Goal: Information Seeking & Learning: Learn about a topic

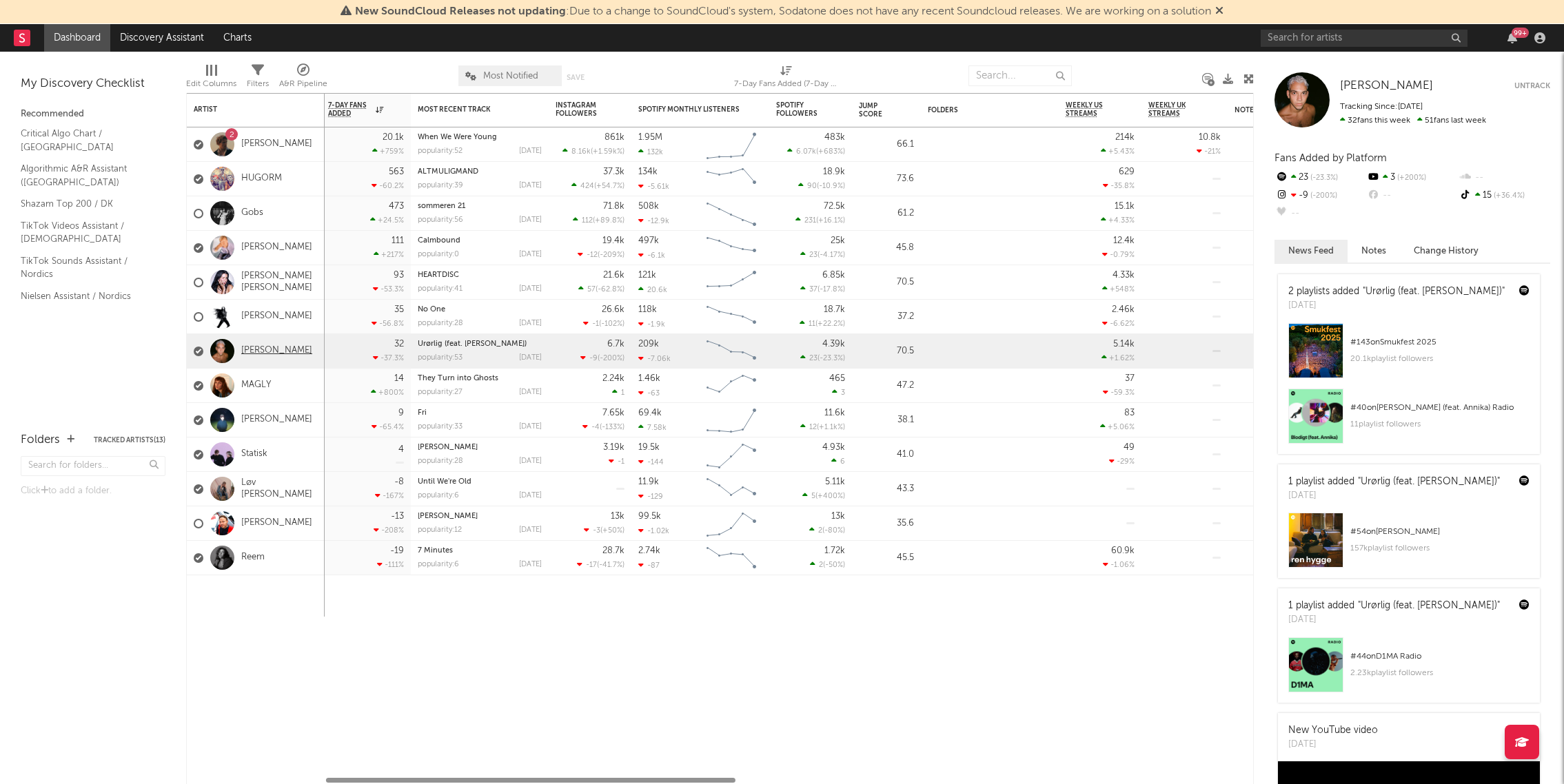
click at [260, 350] on link "[PERSON_NAME]" at bounding box center [277, 351] width 71 height 11
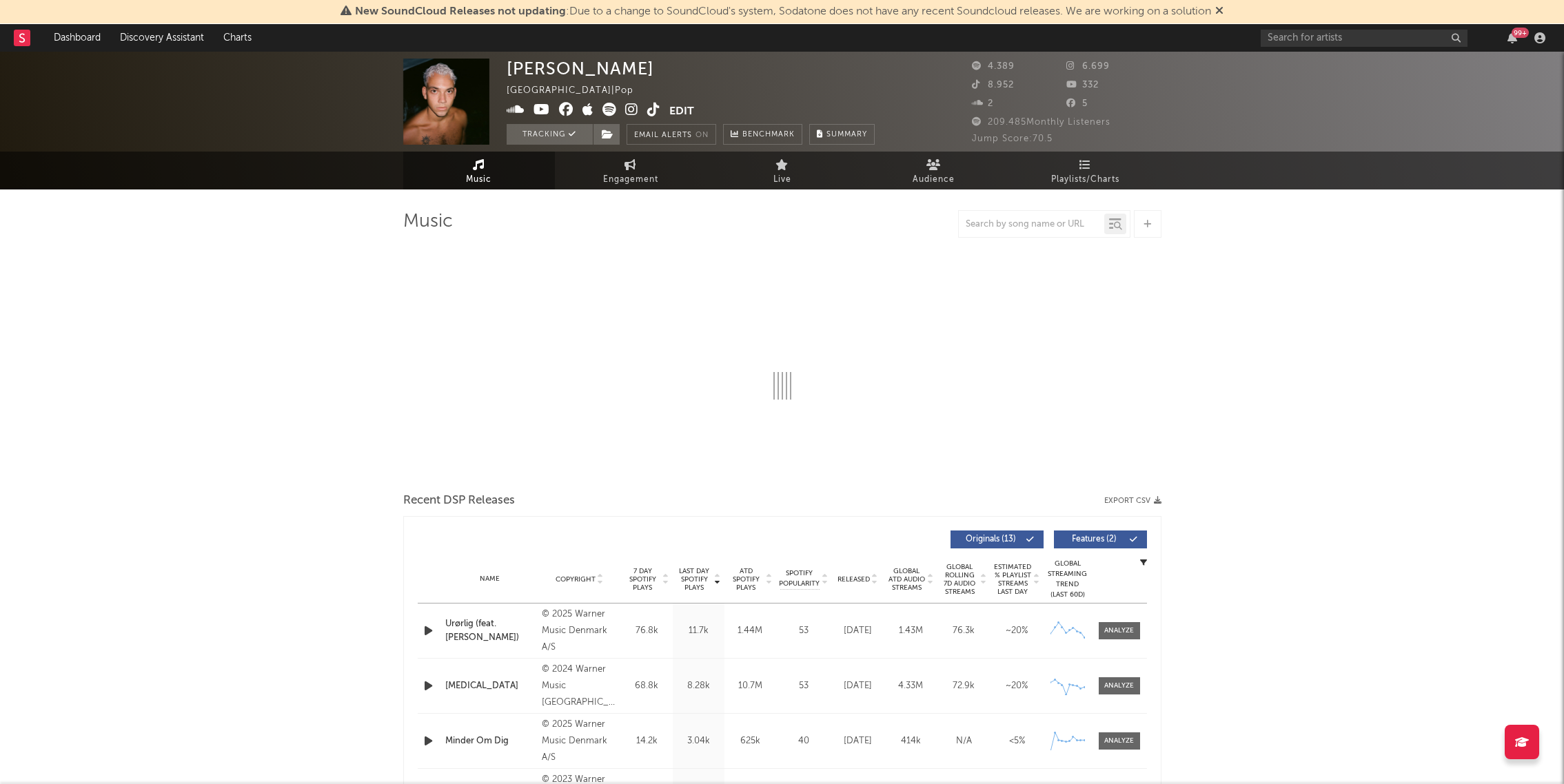
select select "6m"
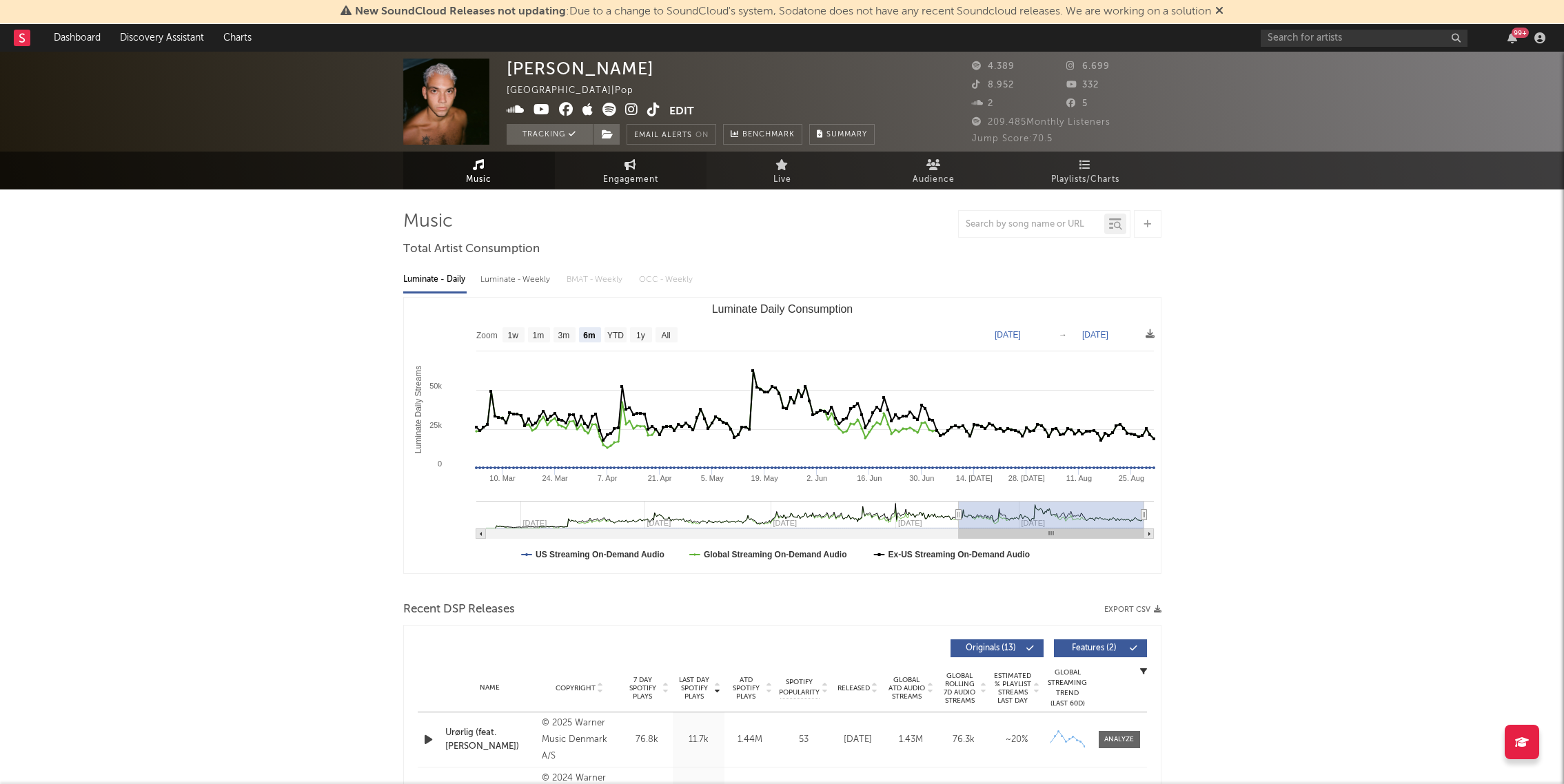
click at [629, 174] on span "Engagement" at bounding box center [630, 180] width 55 height 16
select select "1w"
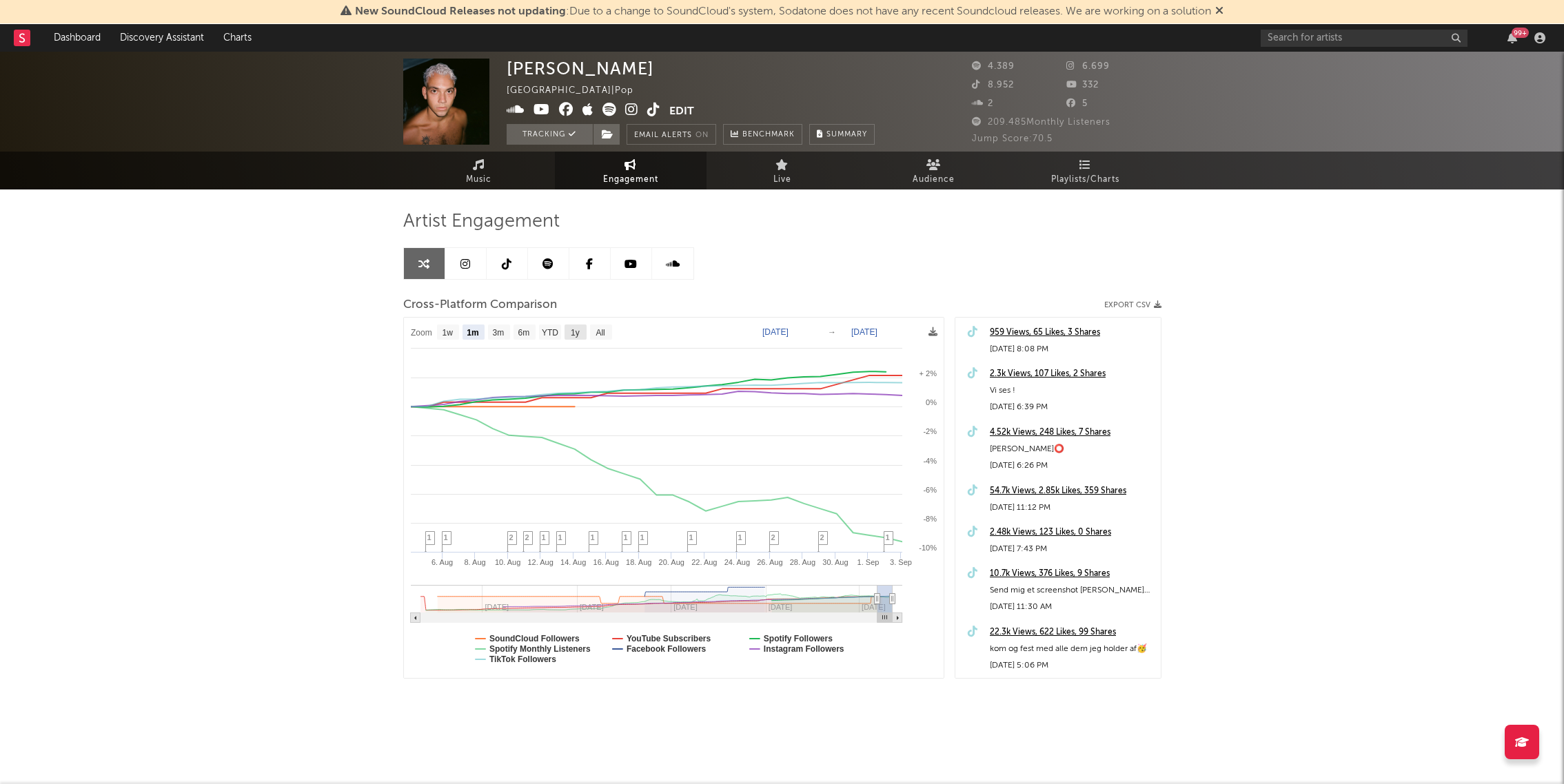
click at [577, 335] on text "1y" at bounding box center [575, 333] width 9 height 10
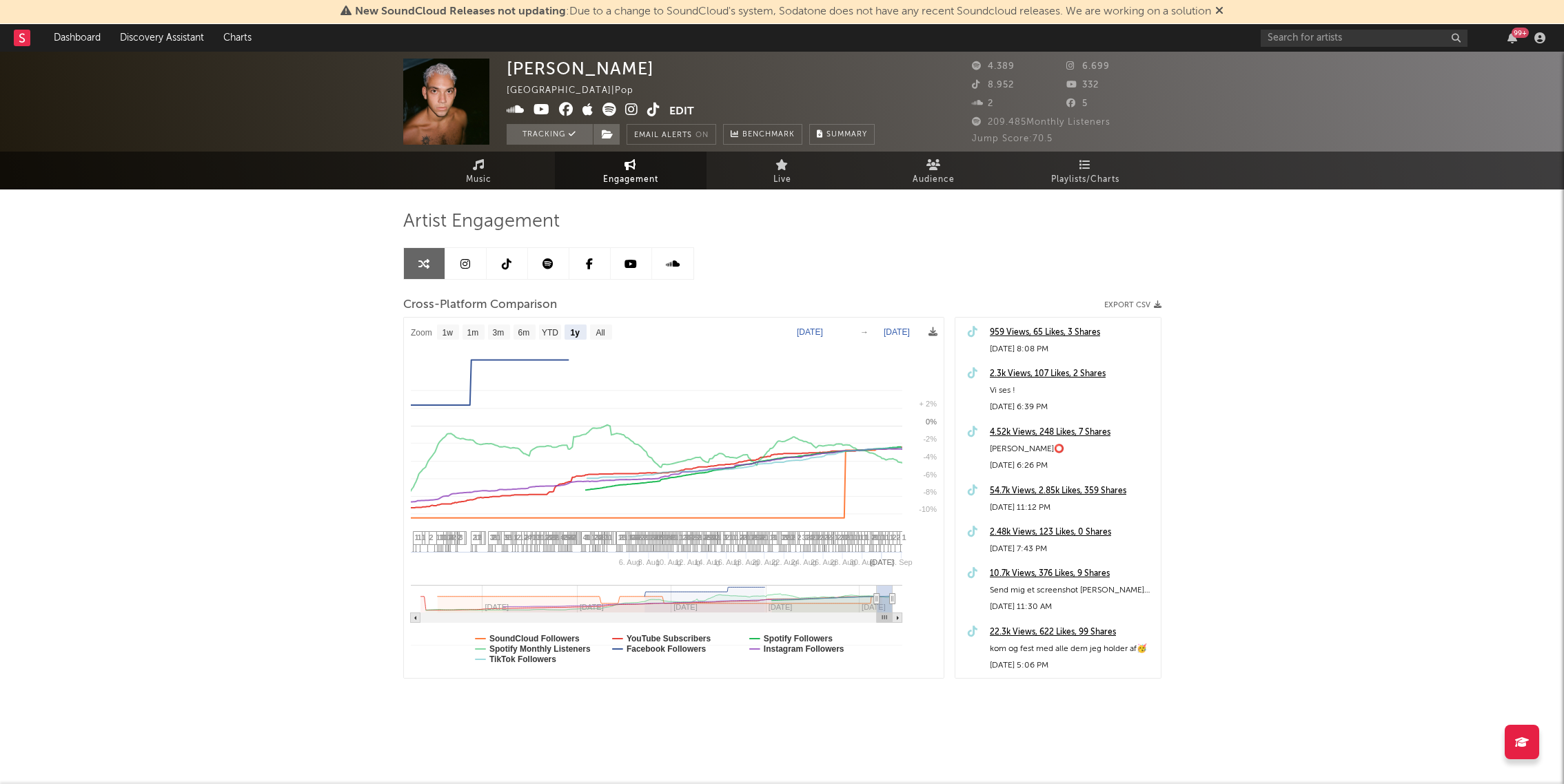
select select "1y"
type input "[DATE]"
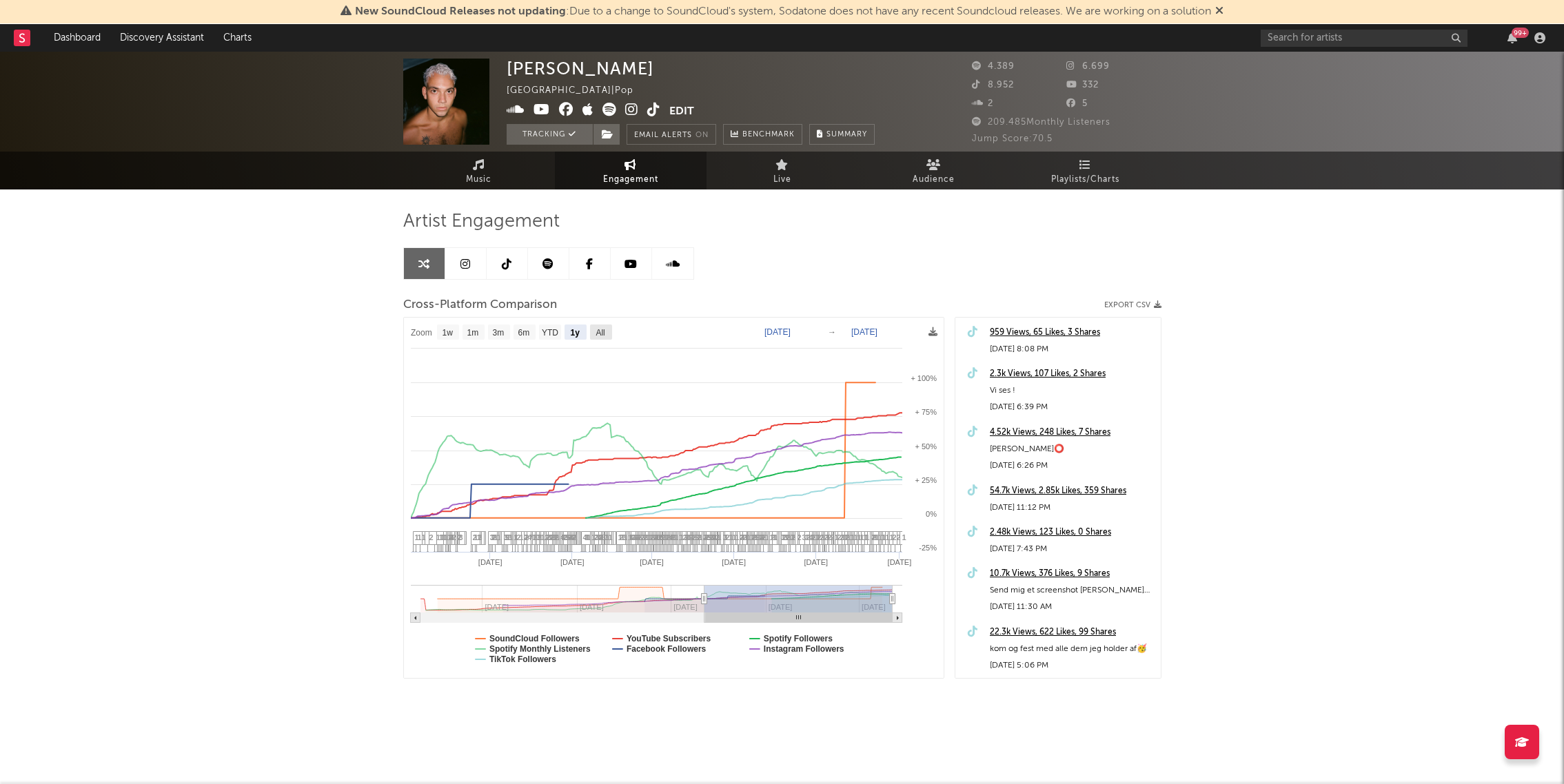
click at [603, 333] on text "All" at bounding box center [599, 333] width 9 height 10
select select "All"
type input "[DATE]"
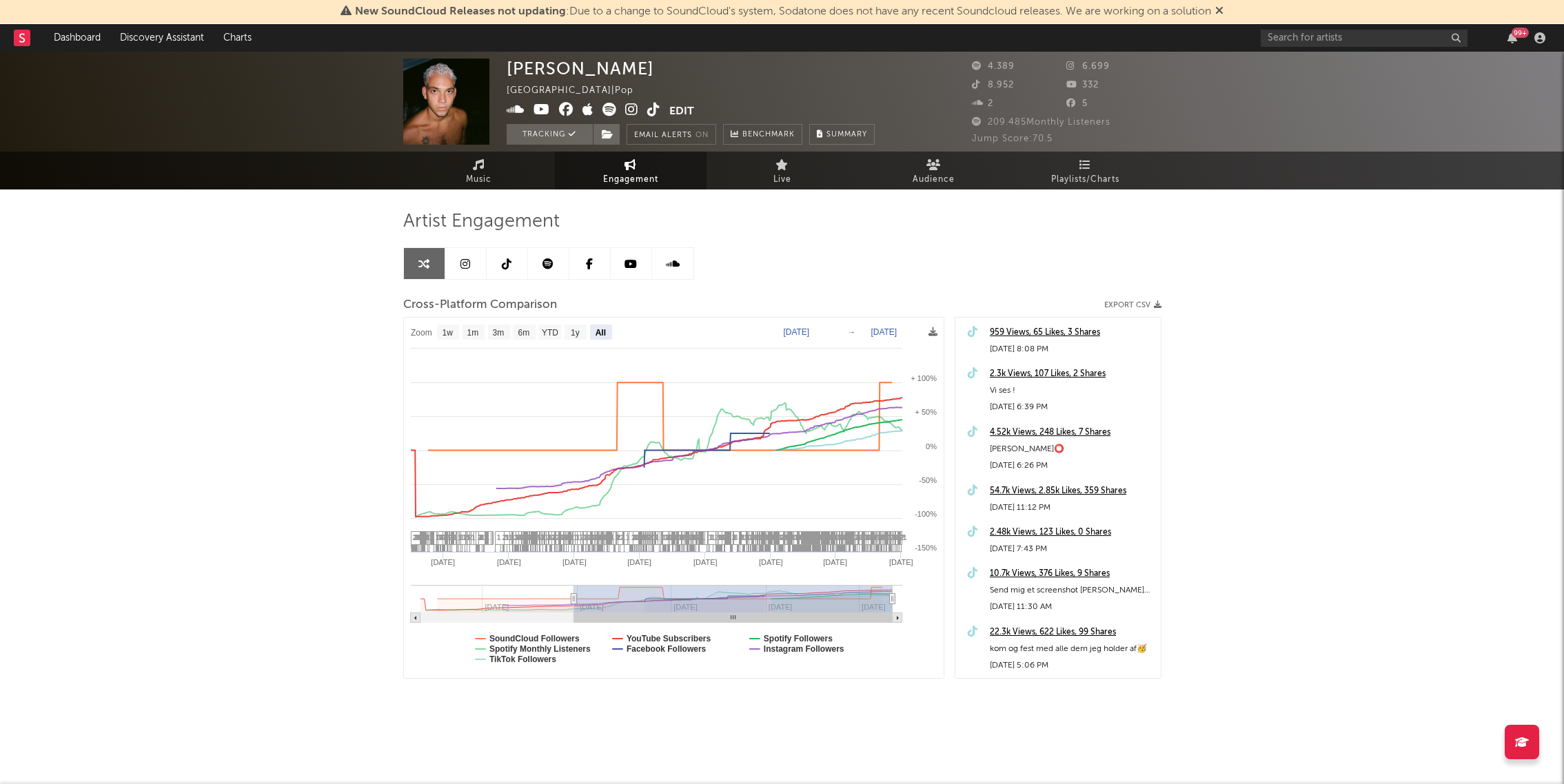
select select "All"
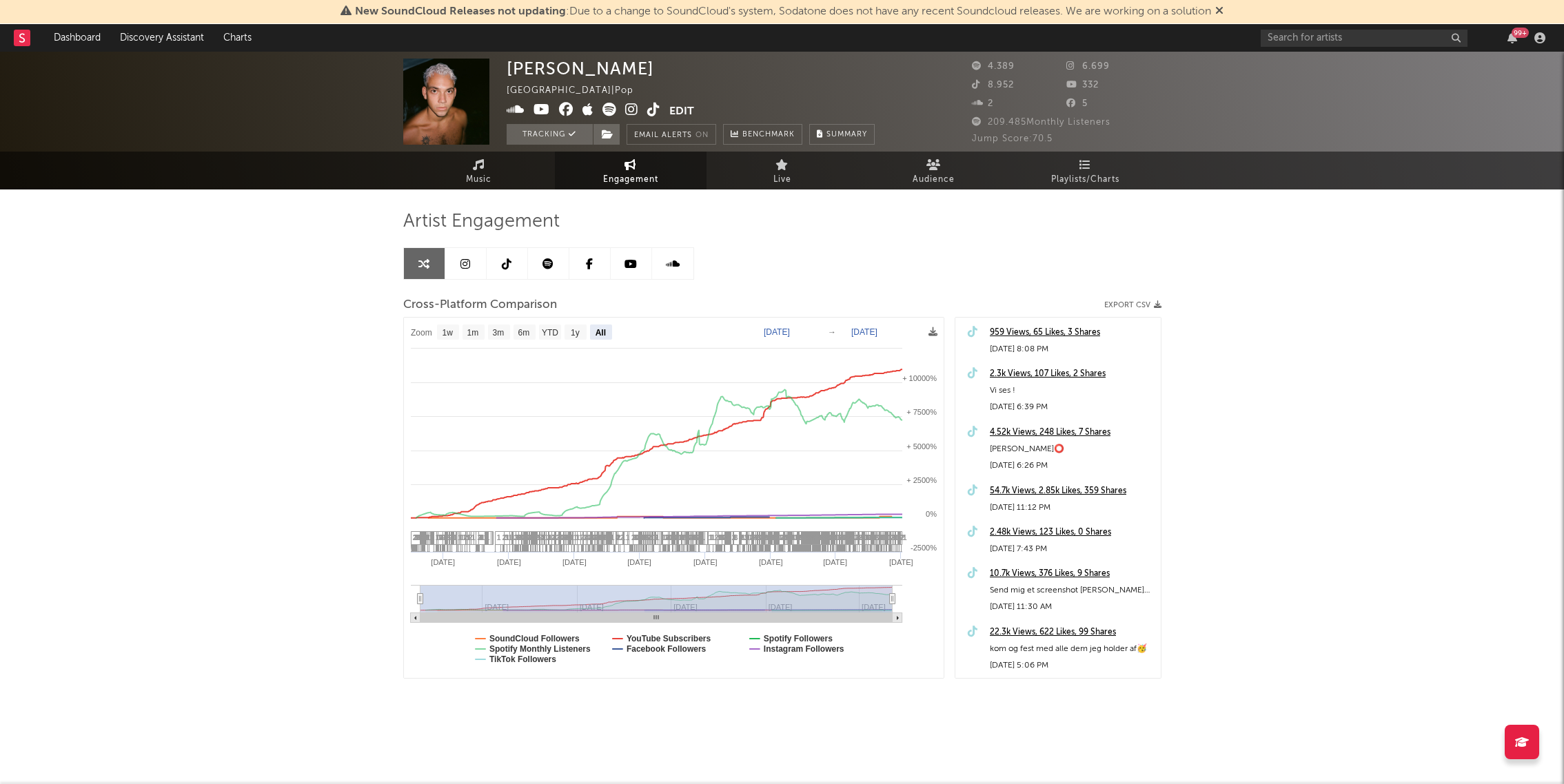
click at [467, 264] on icon at bounding box center [465, 264] width 10 height 11
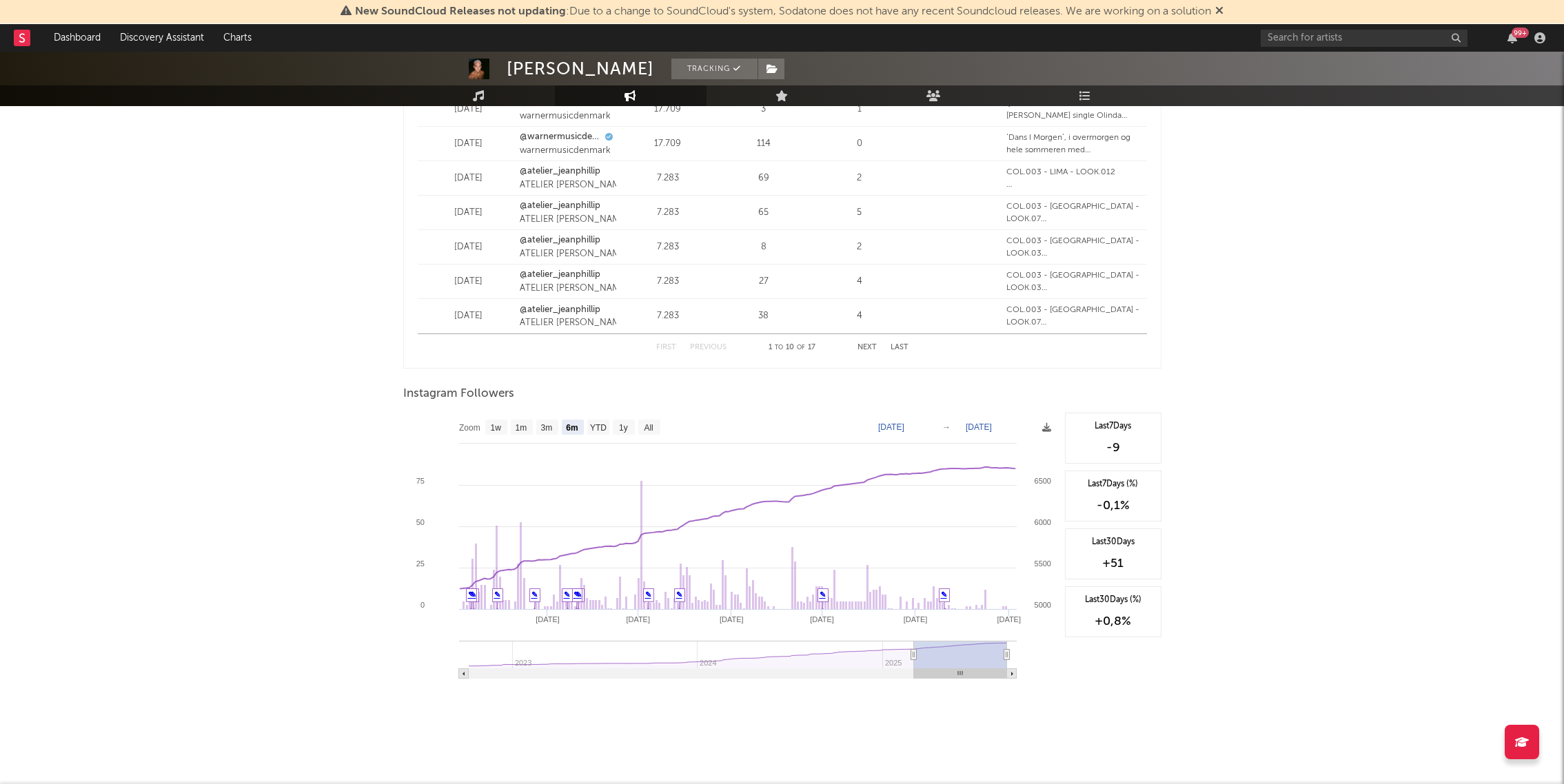
scroll to position [1855, 0]
click at [647, 426] on text "All" at bounding box center [648, 427] width 9 height 10
select select "All"
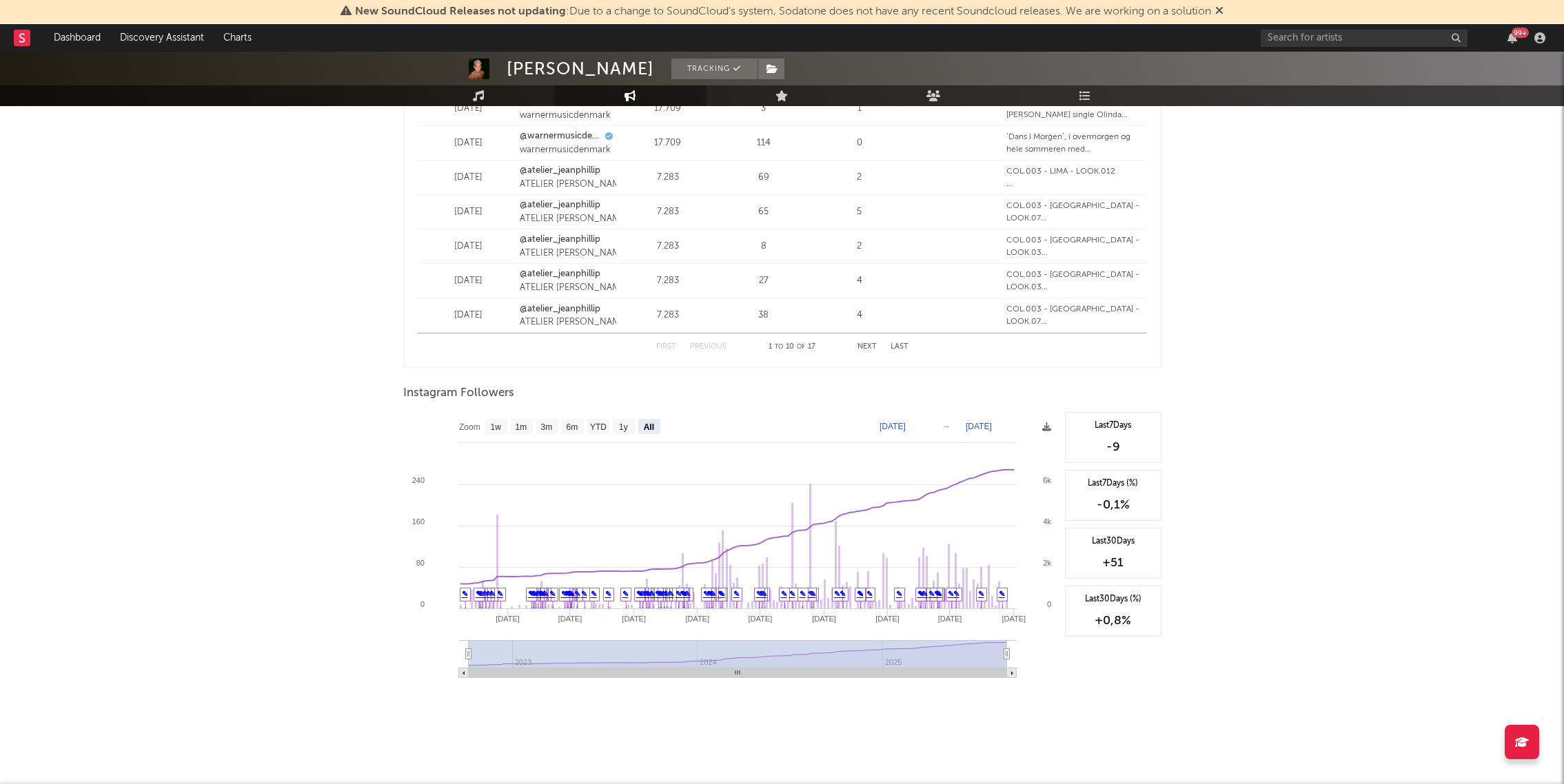
click at [906, 426] on text "[DATE]" at bounding box center [893, 426] width 26 height 10
click at [920, 426] on input "[DATE]" at bounding box center [900, 426] width 64 height 14
click at [930, 425] on input "[DATE]" at bounding box center [900, 426] width 64 height 14
click at [946, 426] on text "→" at bounding box center [946, 426] width 8 height 10
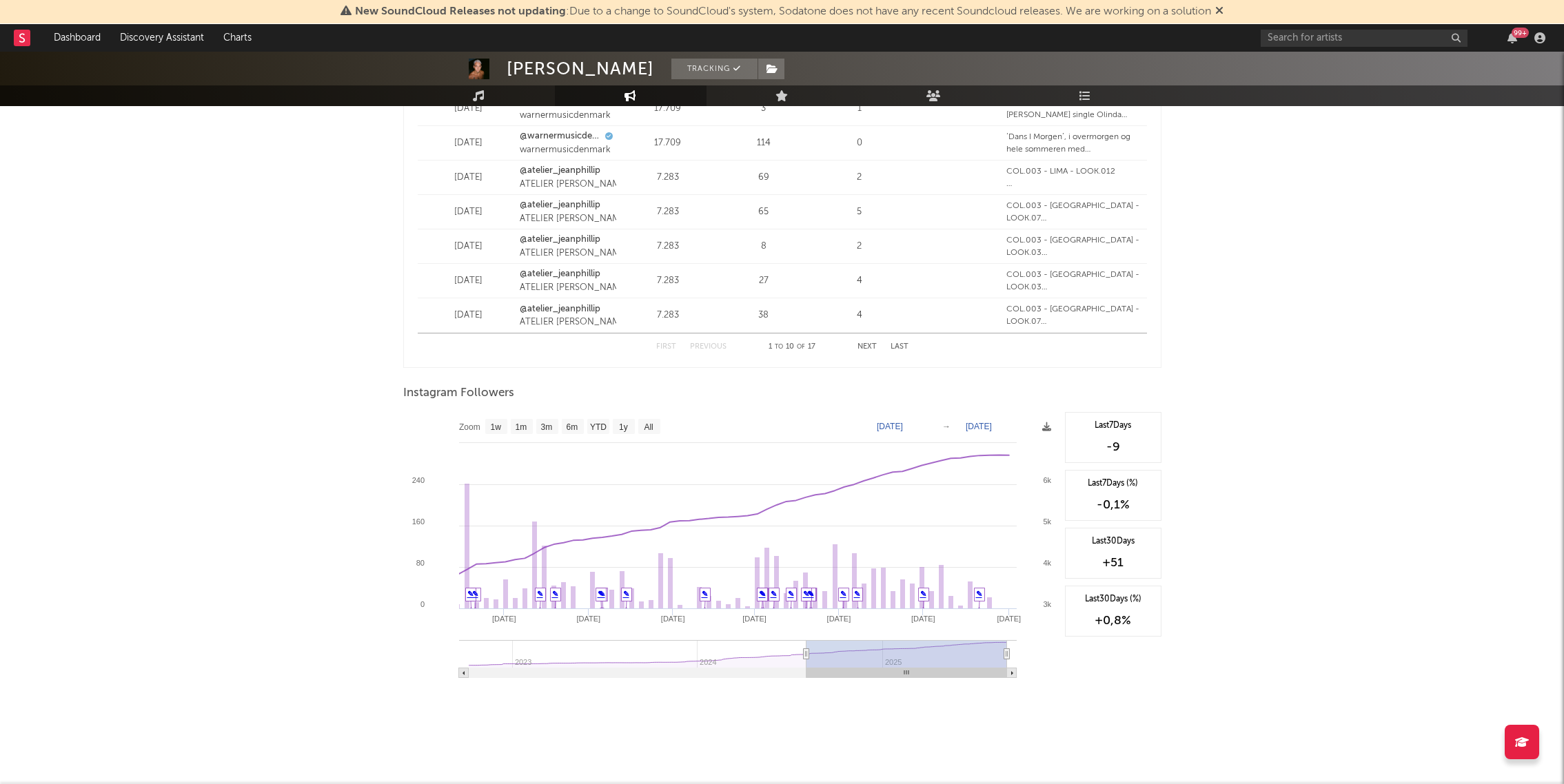
click at [902, 427] on text "[DATE]" at bounding box center [890, 426] width 26 height 10
click at [896, 427] on input "[DATE]" at bounding box center [898, 426] width 64 height 14
click at [930, 424] on input "[DATE]" at bounding box center [898, 426] width 64 height 14
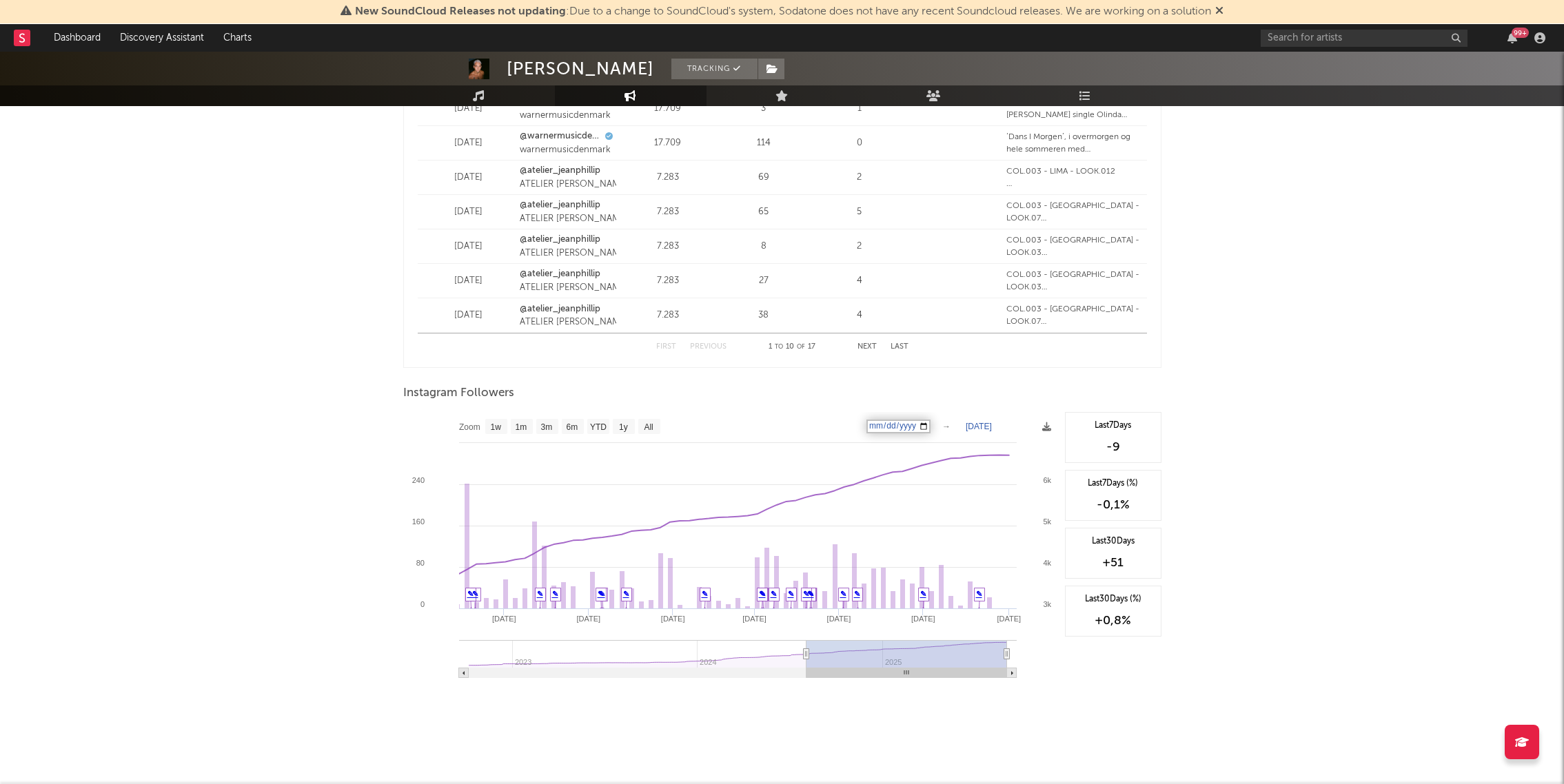
type input "[DATE]"
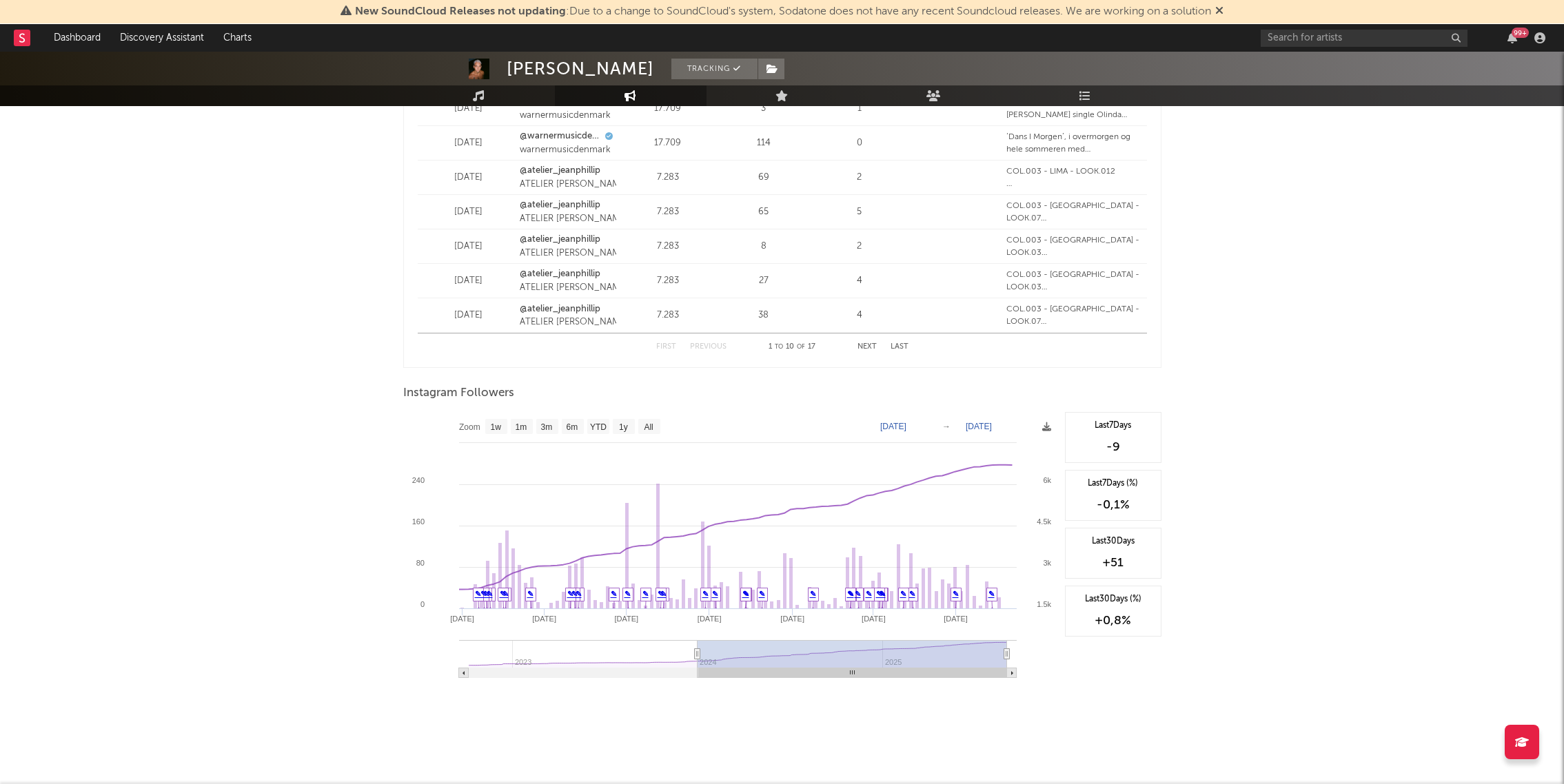
click at [947, 426] on text "→" at bounding box center [946, 426] width 8 height 10
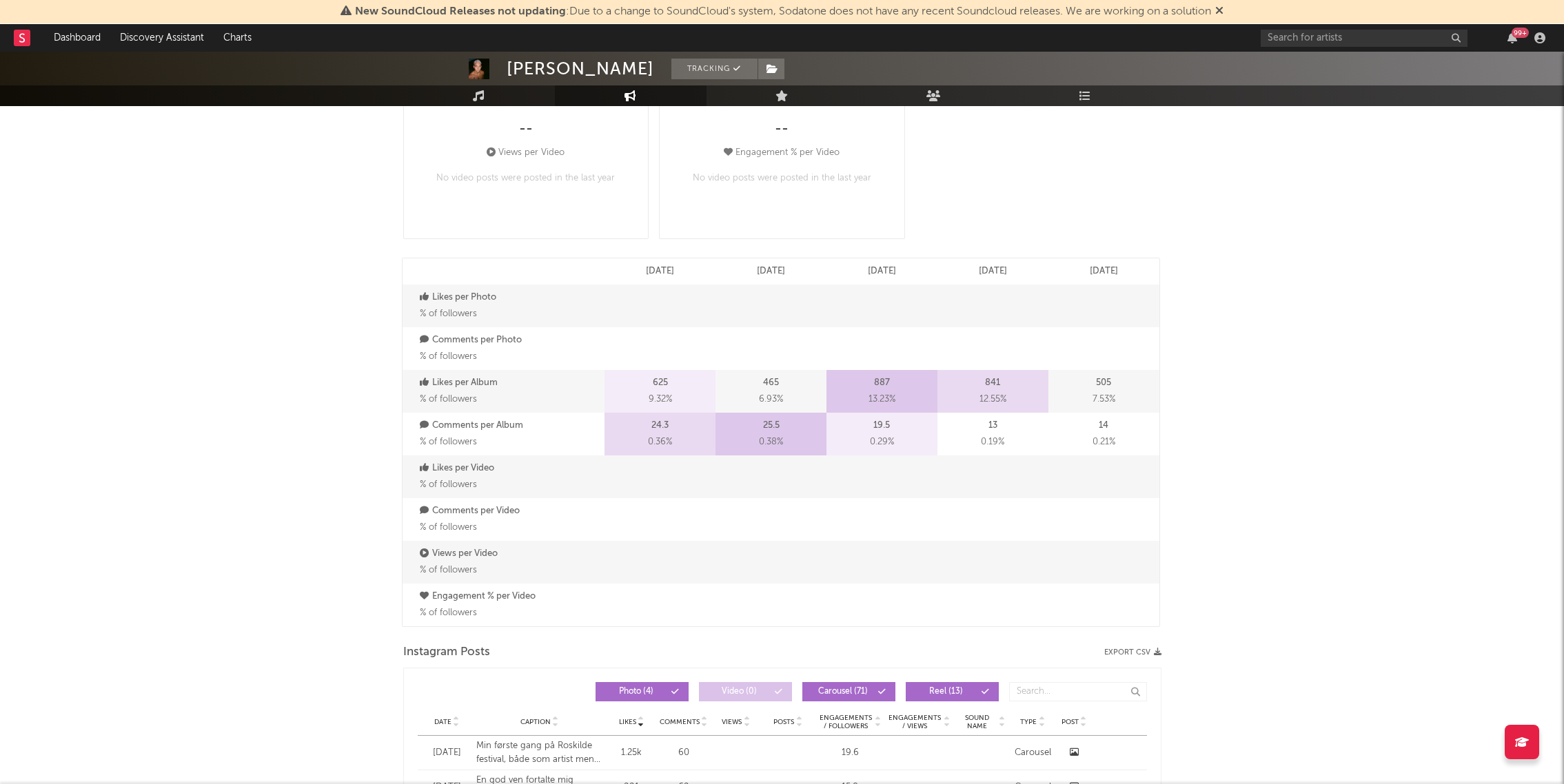
scroll to position [0, 0]
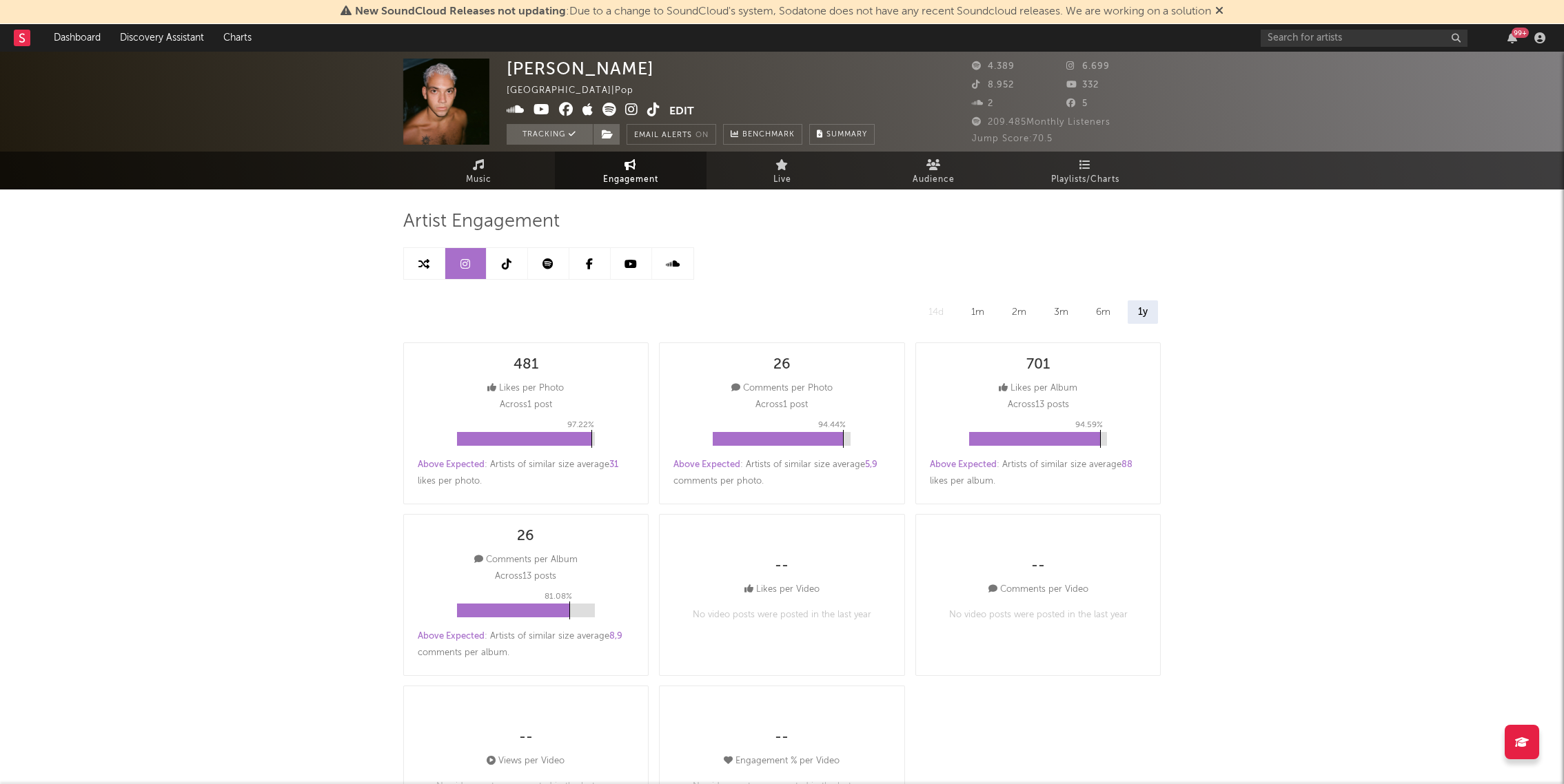
click at [503, 263] on icon at bounding box center [507, 264] width 10 height 11
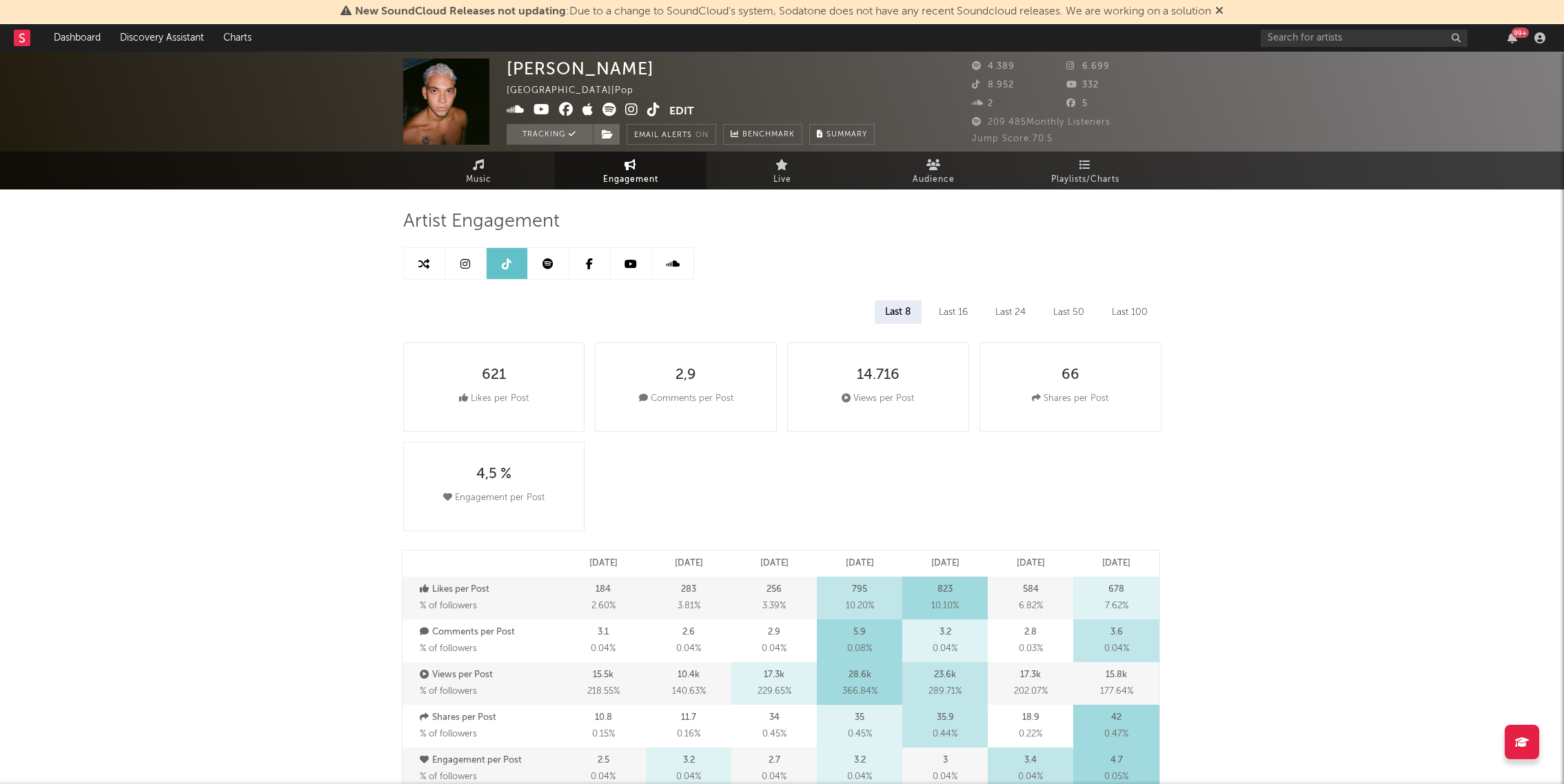
select select "6m"
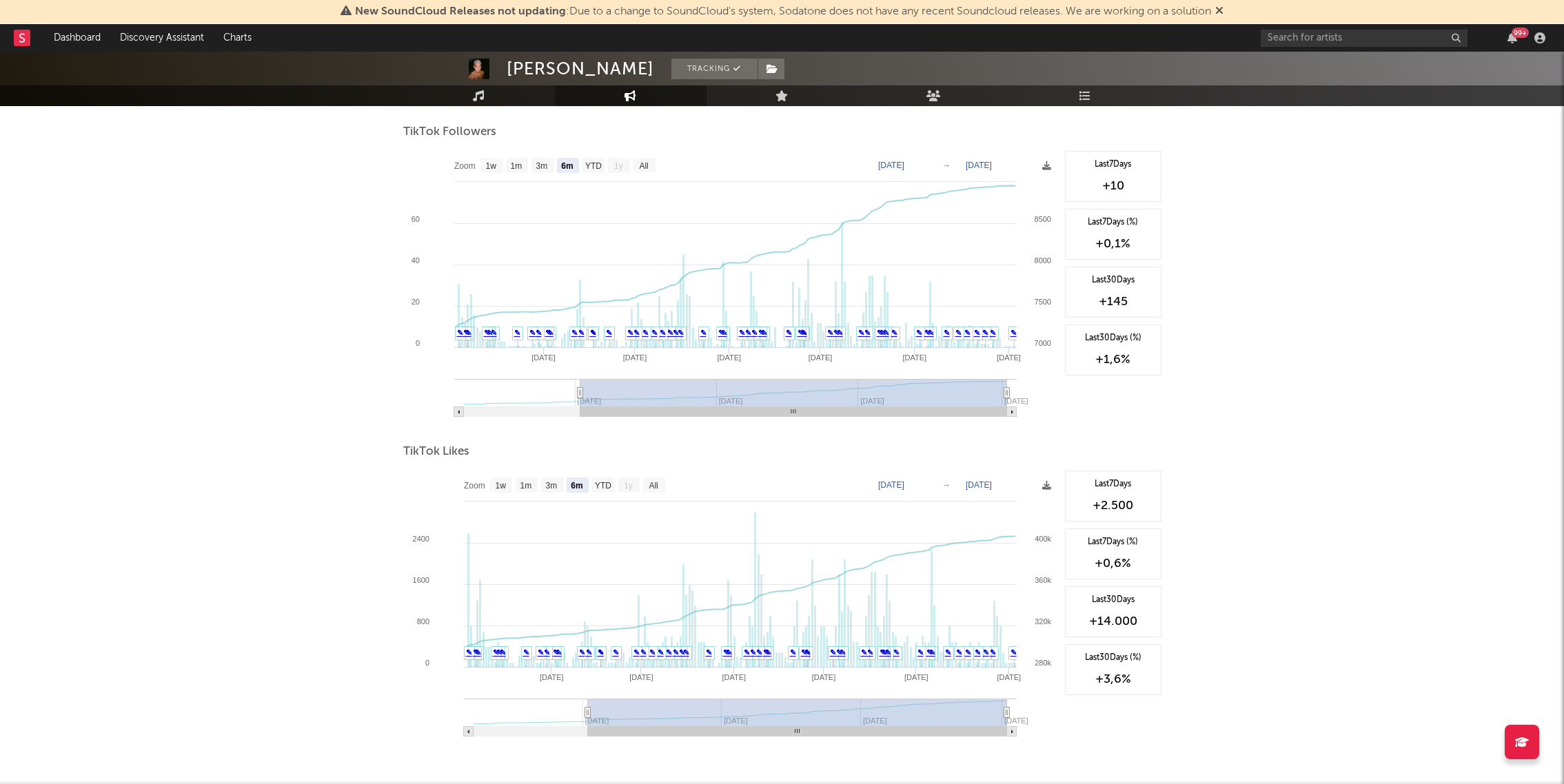
scroll to position [998, 0]
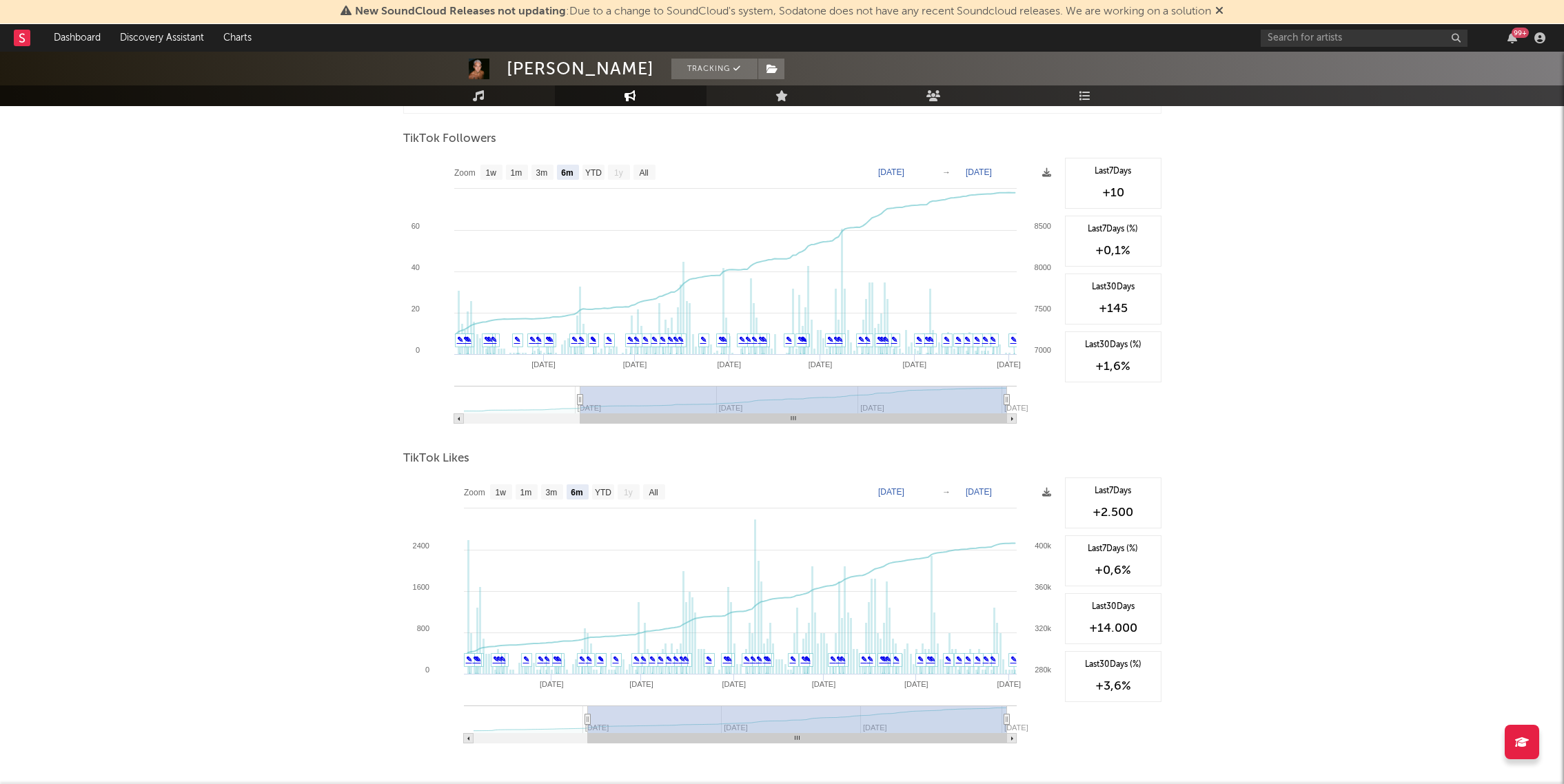
click at [904, 173] on text "[DATE]" at bounding box center [891, 173] width 26 height 10
click at [932, 173] on input "[DATE]" at bounding box center [900, 172] width 64 height 14
type input "[DATE]"
select select "All"
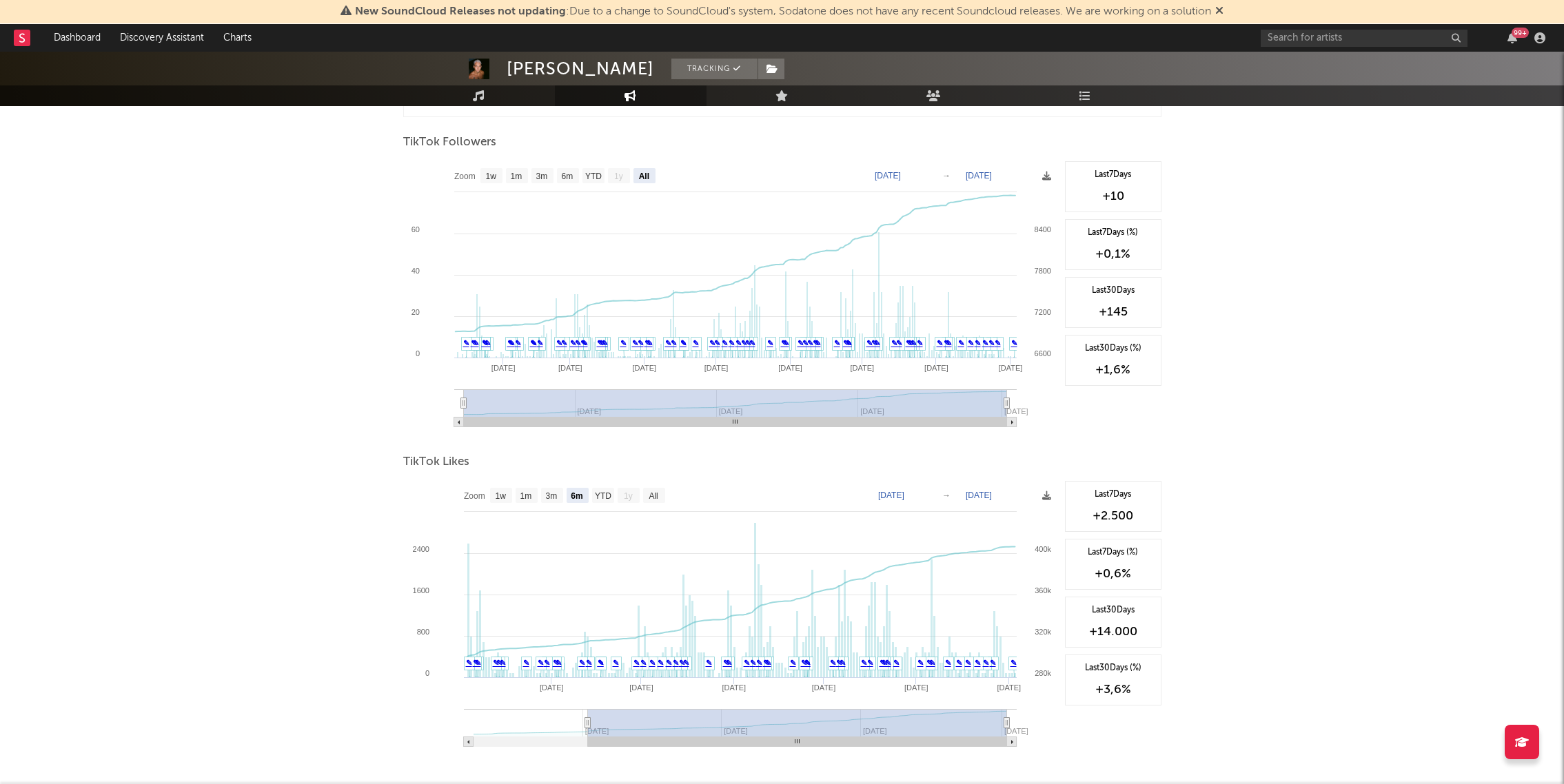
scroll to position [993, 0]
click at [650, 497] on text "All" at bounding box center [653, 498] width 9 height 10
select select "All"
type input "[DATE]"
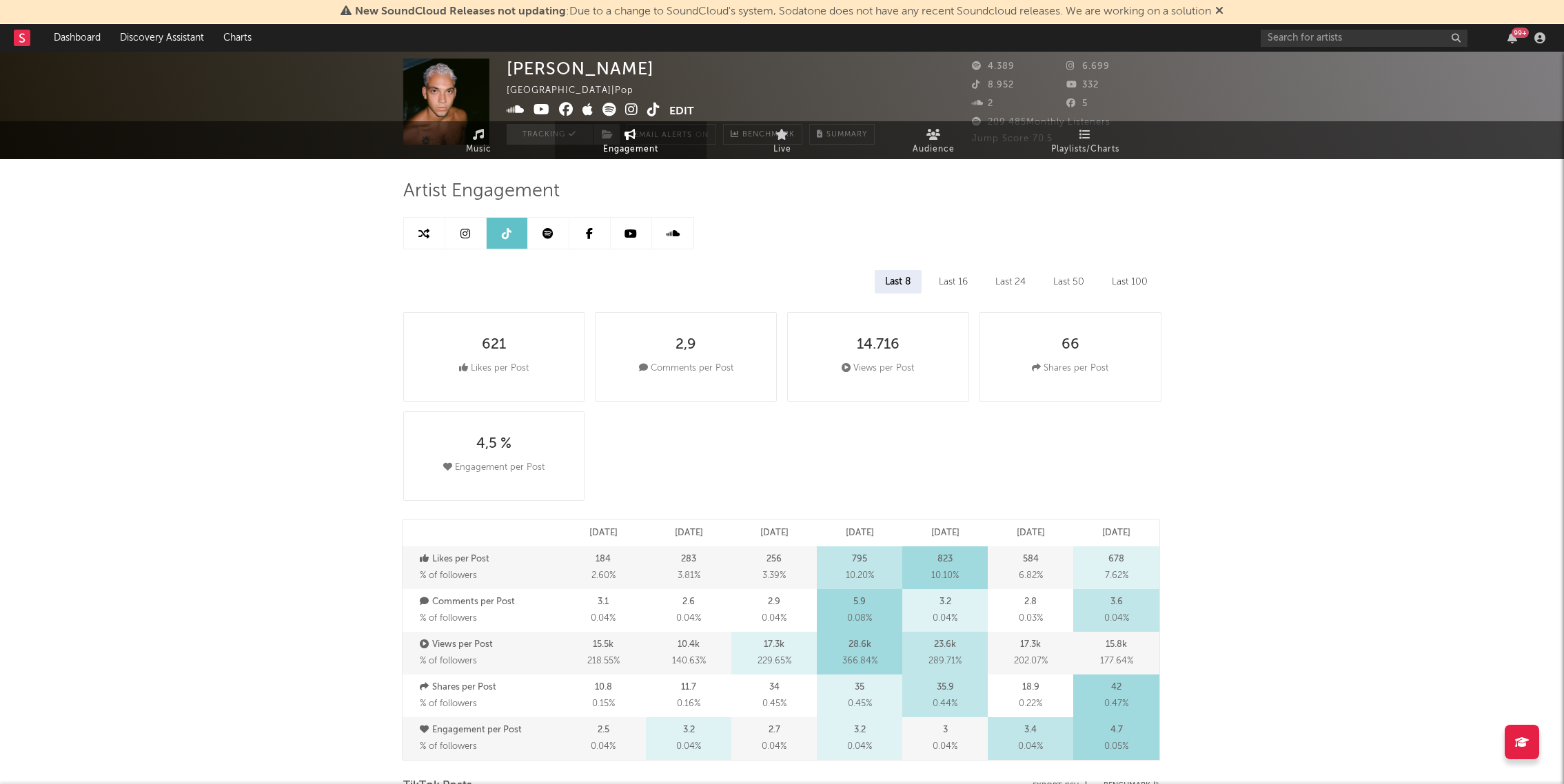
scroll to position [0, 0]
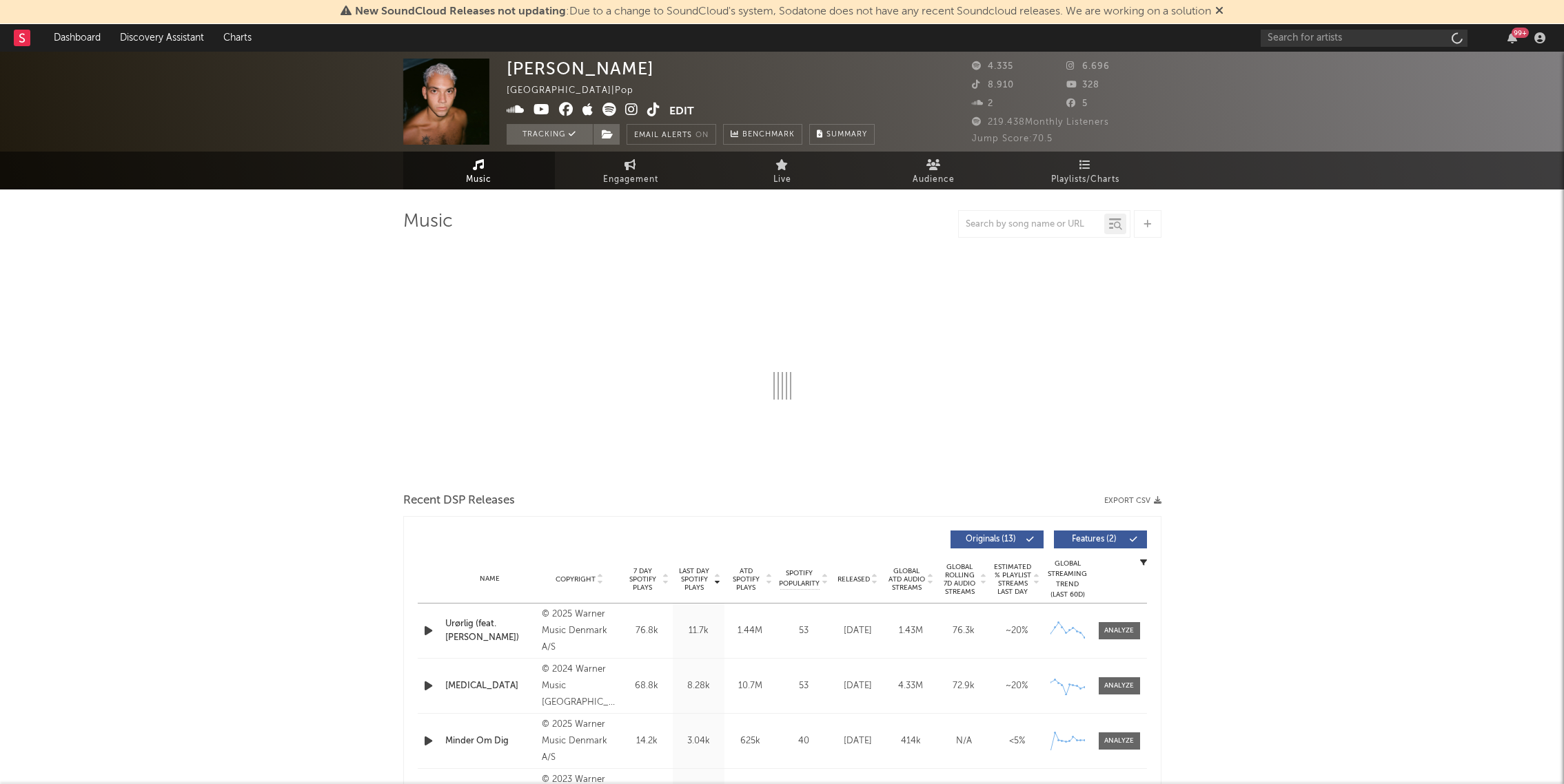
select select "6m"
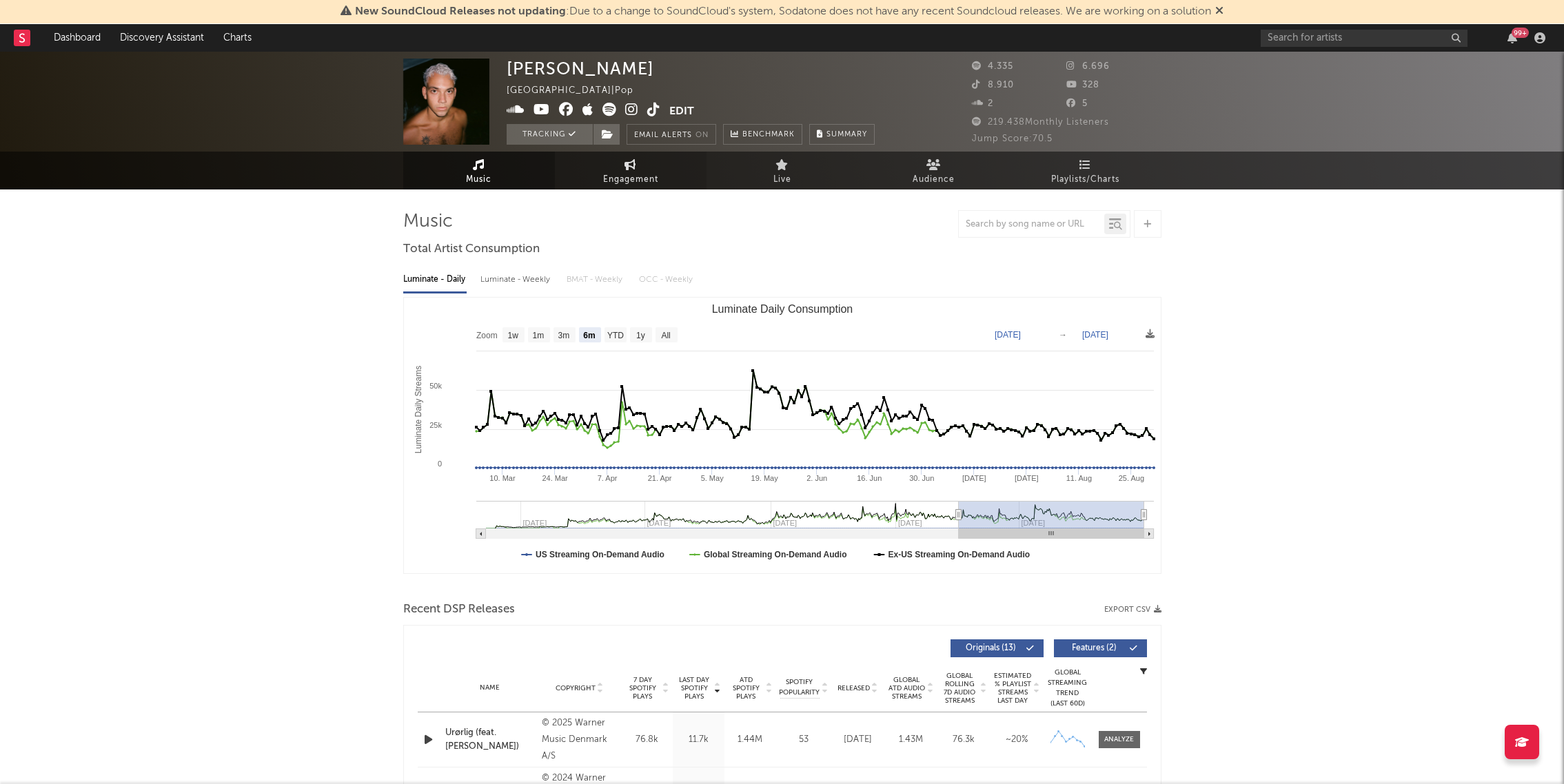
click at [631, 168] on icon at bounding box center [630, 164] width 11 height 11
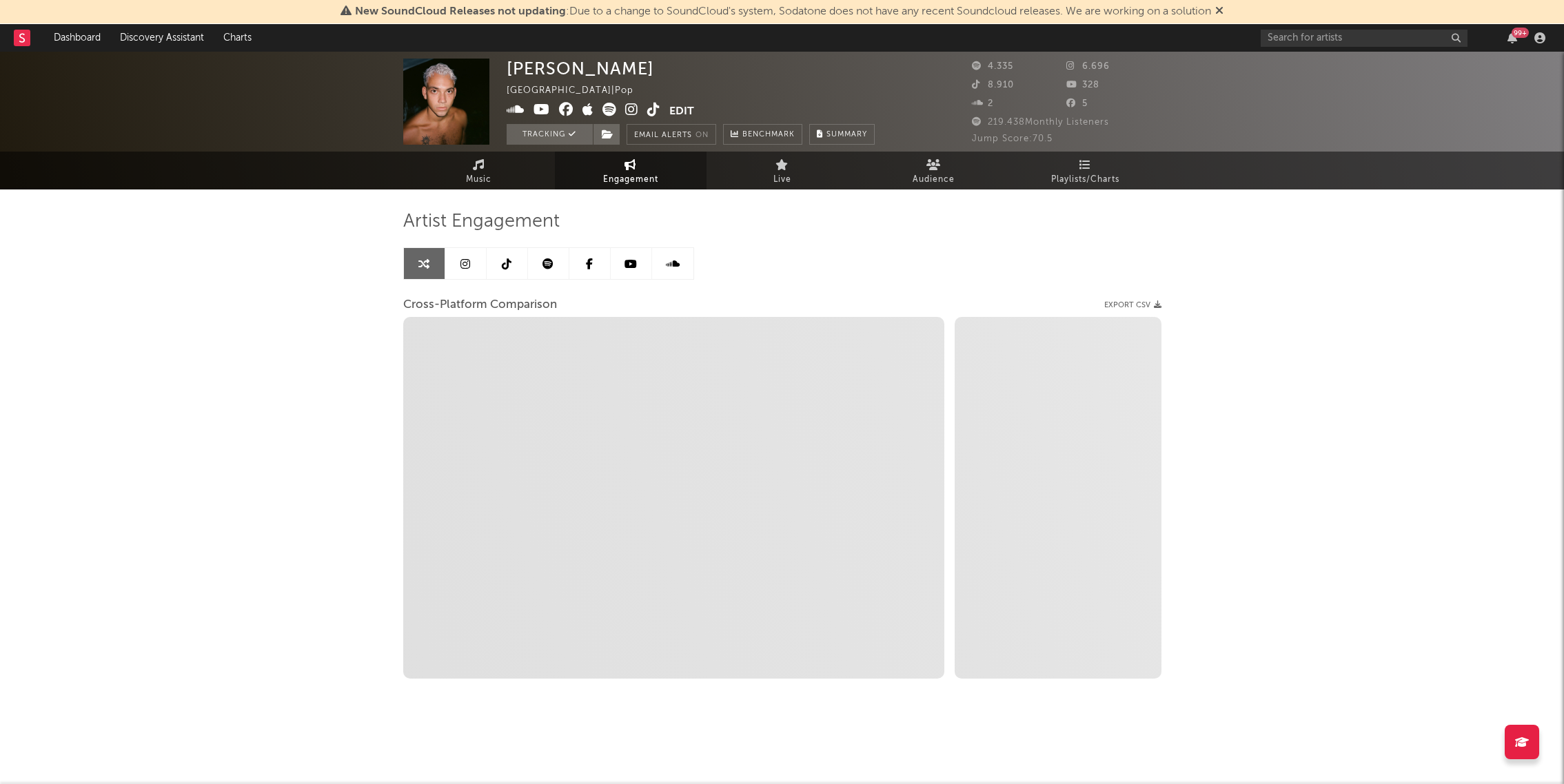
select select "1w"
click at [468, 264] on icon at bounding box center [465, 264] width 10 height 11
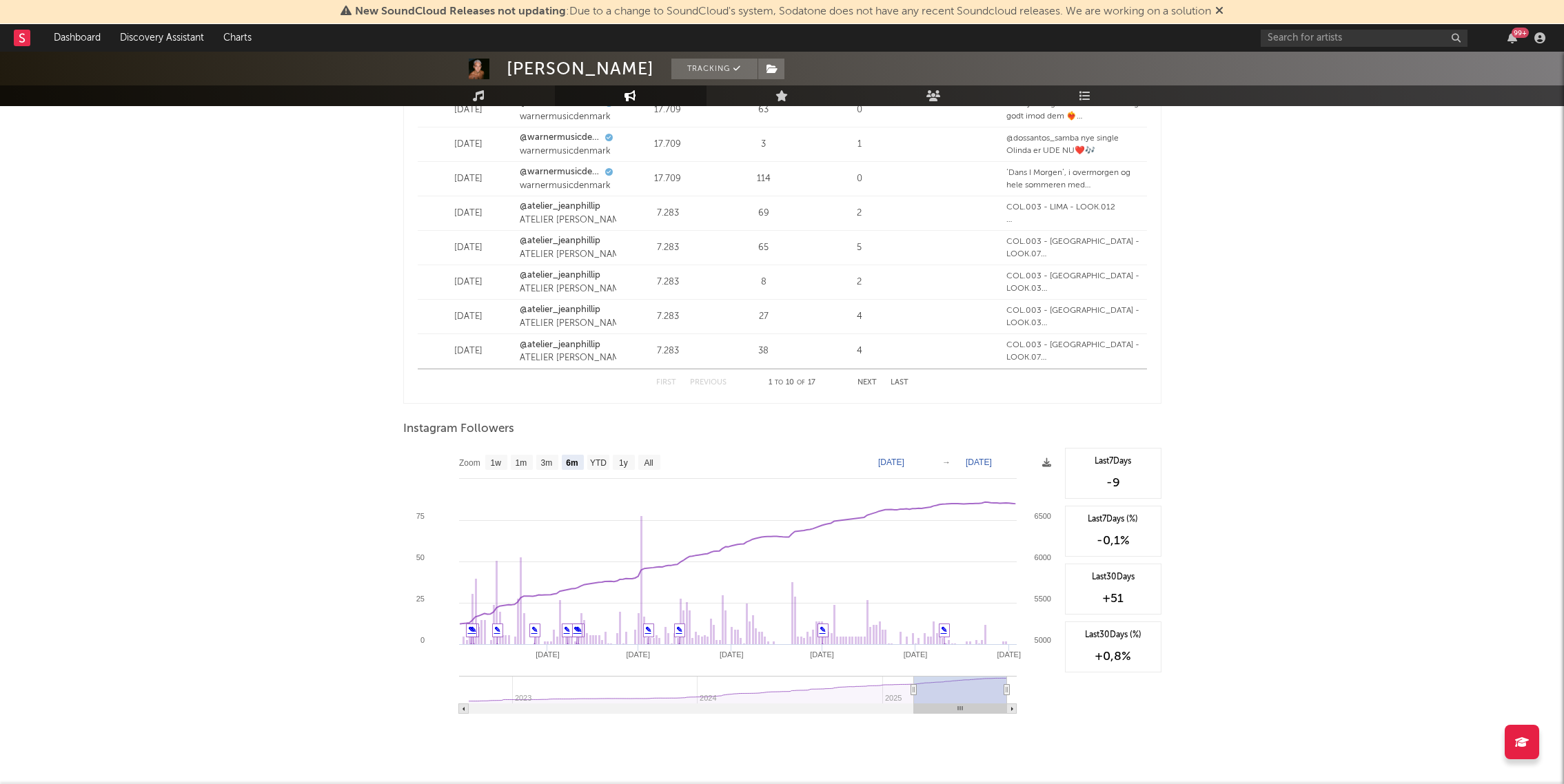
scroll to position [1855, 0]
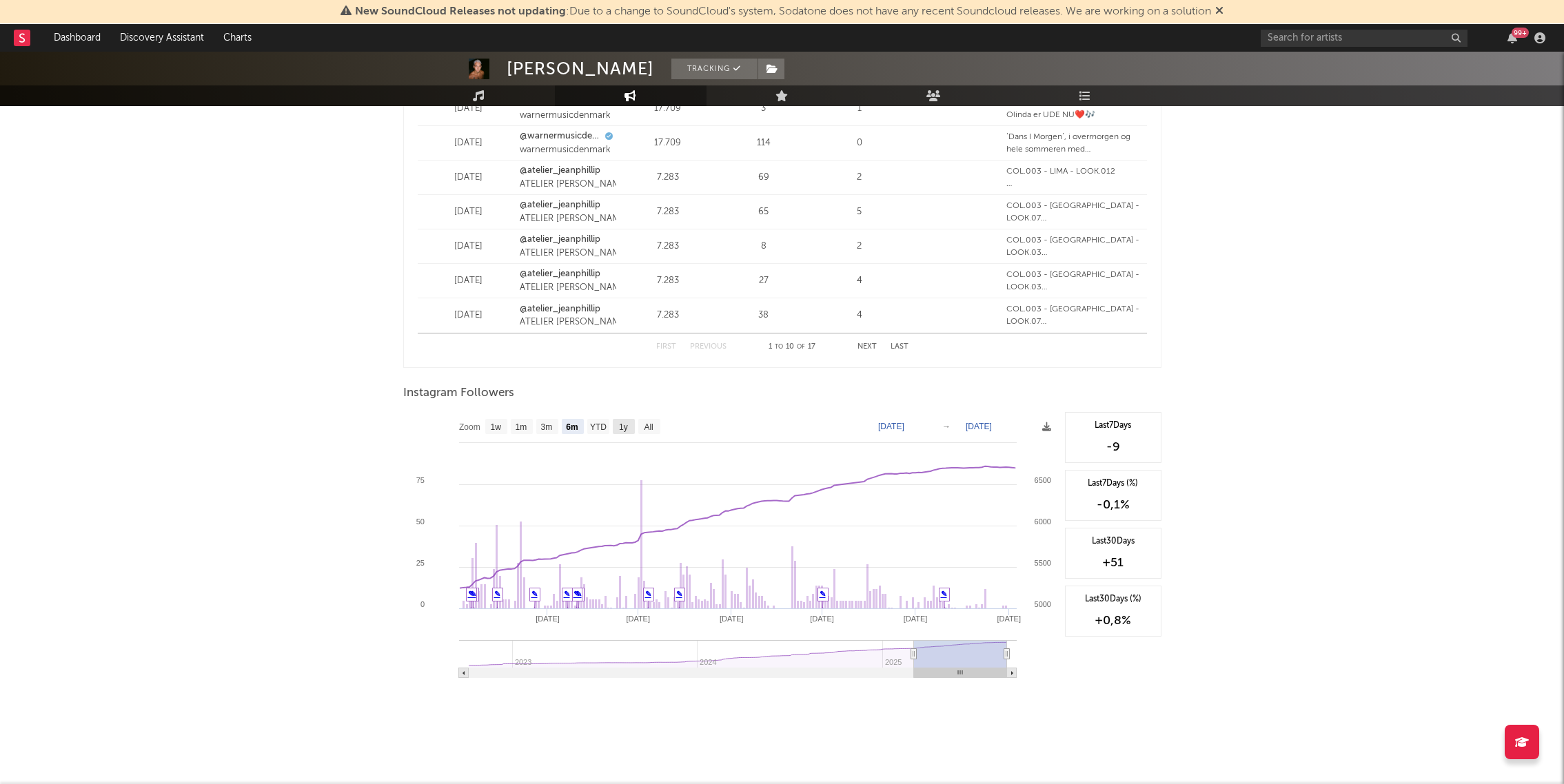
click at [624, 424] on text "1y" at bounding box center [623, 427] width 9 height 10
select select "1y"
type input "[DATE]"
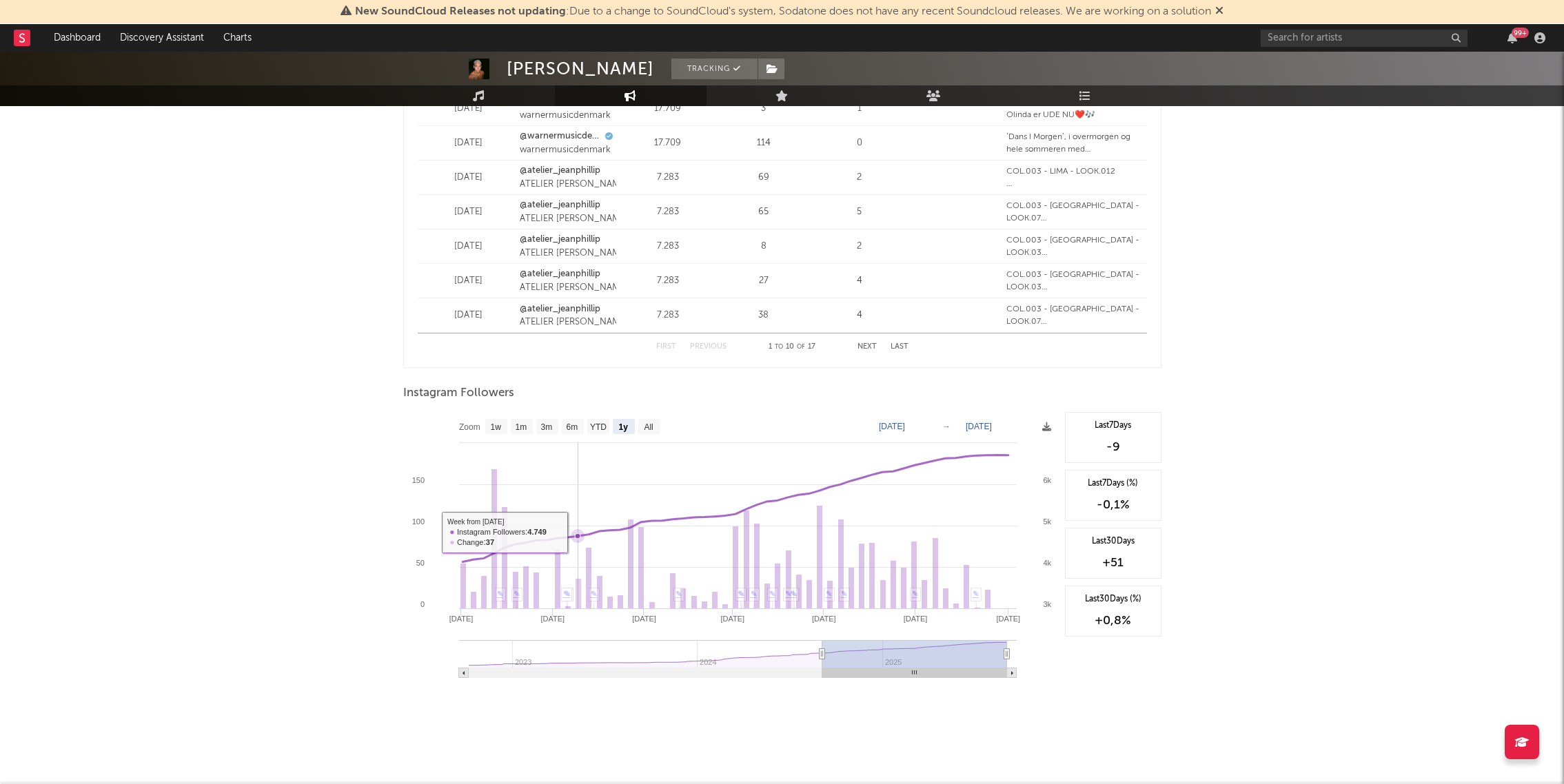
scroll to position [1850, 0]
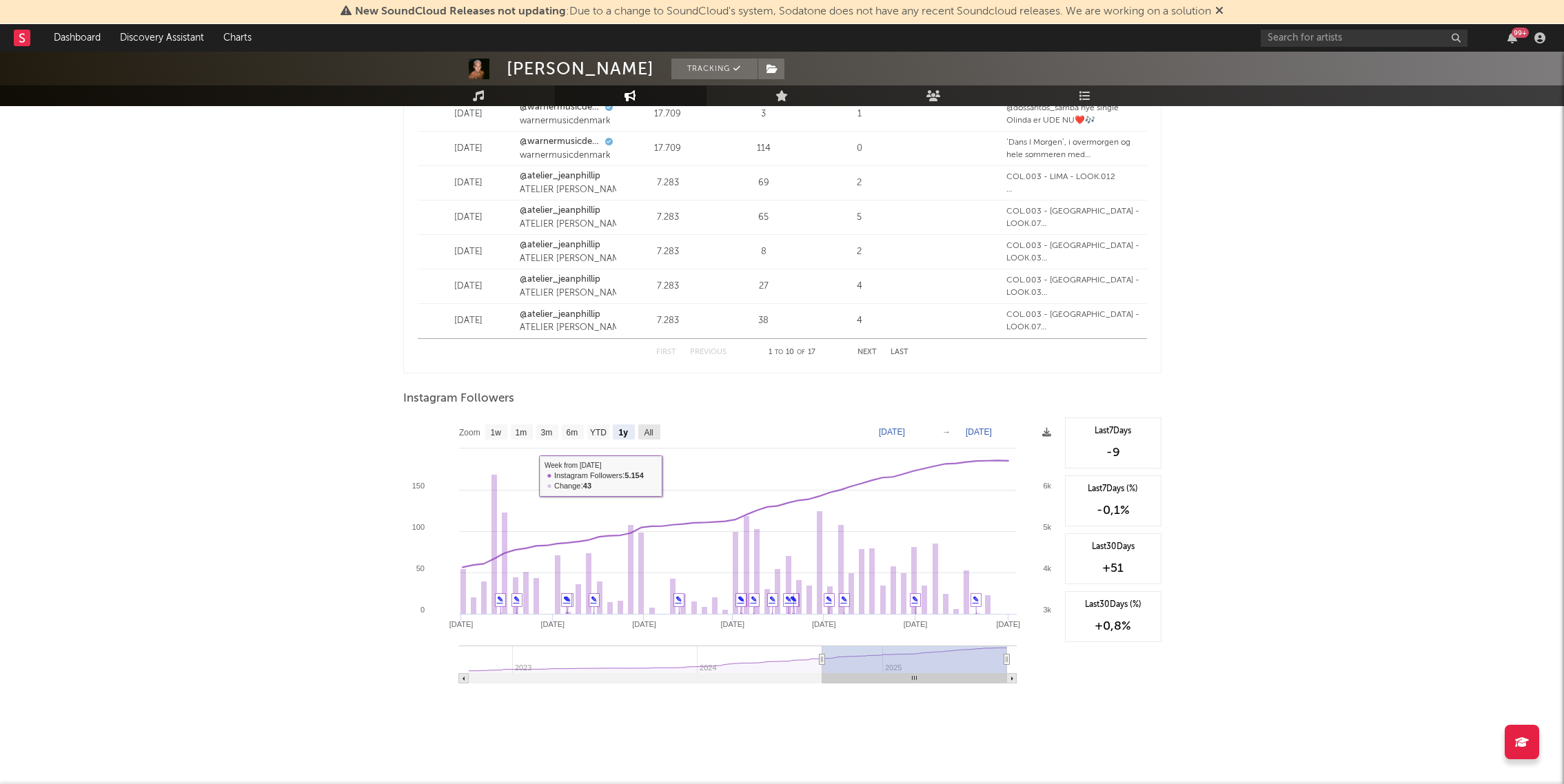
click at [656, 431] on rect at bounding box center [649, 431] width 22 height 16
select select "All"
type input "[DATE]"
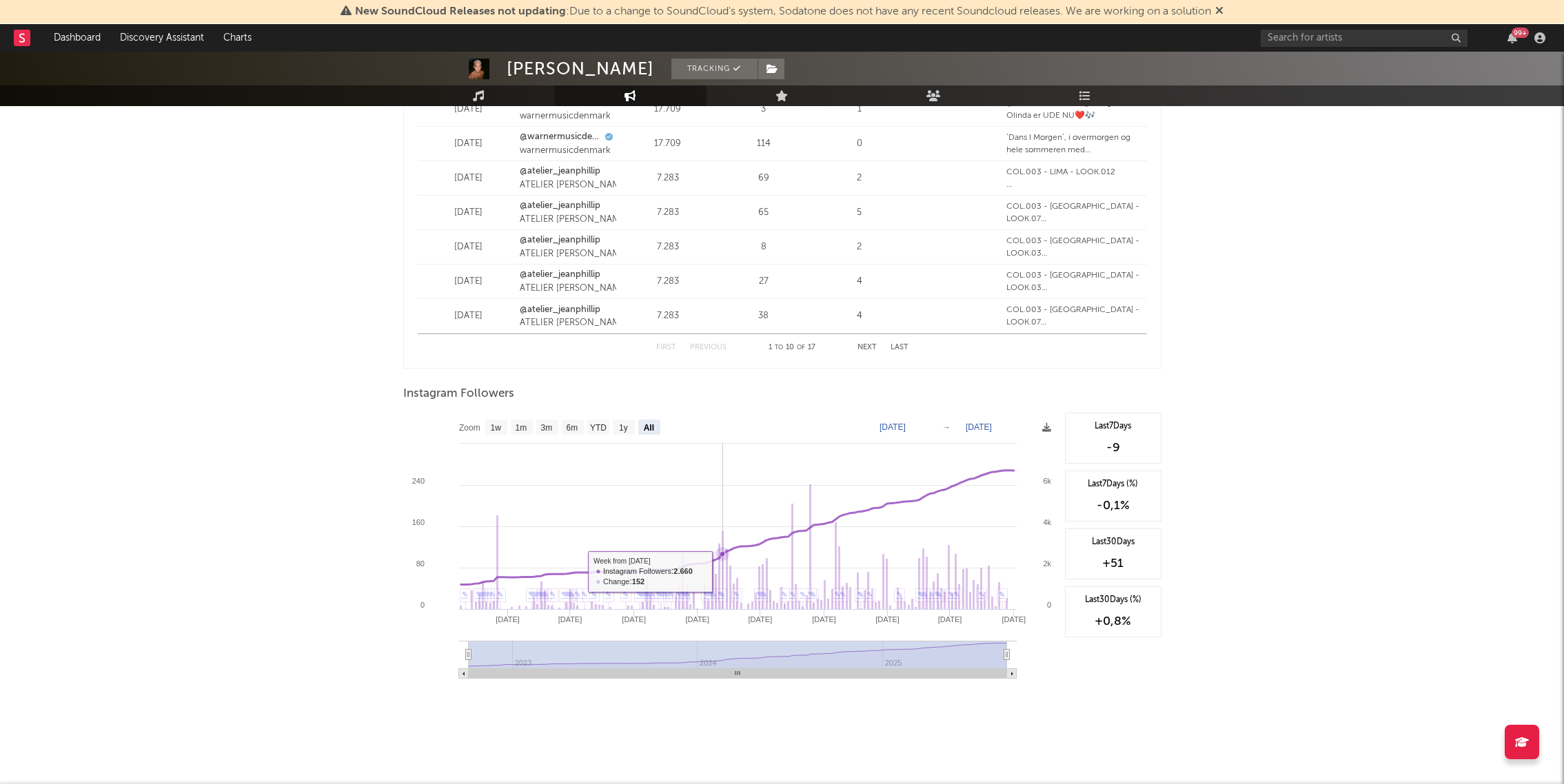
scroll to position [1855, 0]
